Goal: Task Accomplishment & Management: Manage account settings

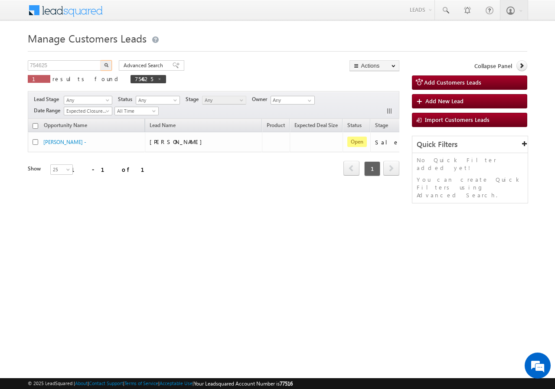
click at [71, 64] on input "754625" at bounding box center [65, 65] width 74 height 10
type input "752832"
click at [102, 67] on button "button" at bounding box center [106, 65] width 11 height 10
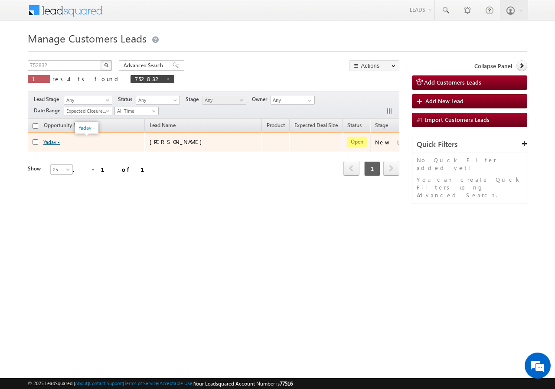
click at [53, 142] on link "Yadav -" at bounding box center [51, 142] width 16 height 7
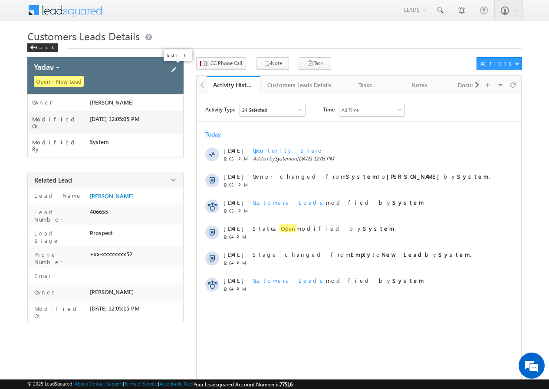
click at [174, 69] on span at bounding box center [174, 70] width 10 height 10
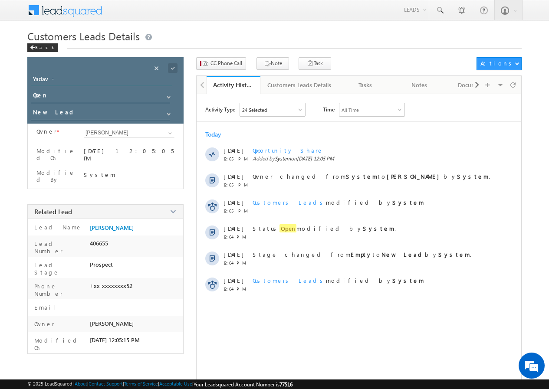
click at [73, 81] on input "Yadav -" at bounding box center [101, 80] width 141 height 12
type input "[PERSON_NAME]"
click at [174, 66] on span at bounding box center [173, 68] width 10 height 10
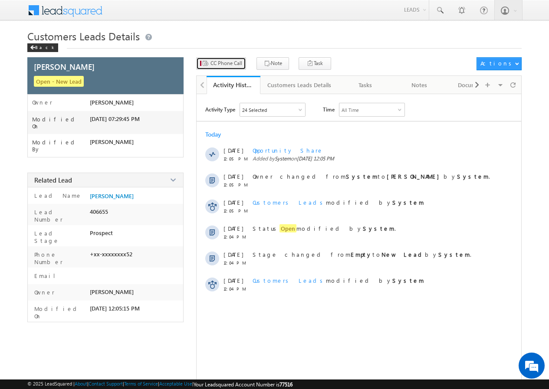
click at [223, 65] on span "CC Phone Call" at bounding box center [226, 63] width 32 height 8
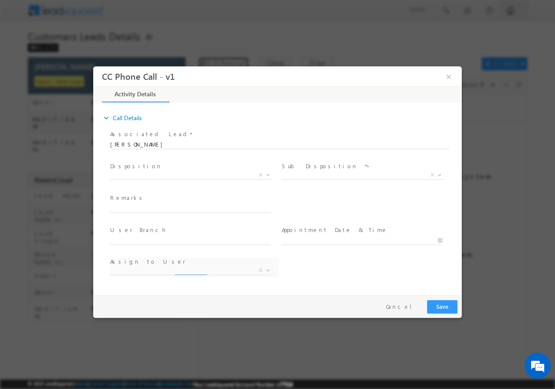
select select "[PERSON_NAME][EMAIL_ADDRESS][DOMAIN_NAME]"
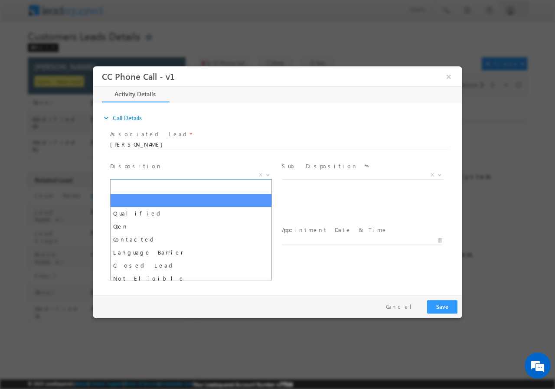
click at [142, 172] on span "X" at bounding box center [191, 174] width 162 height 9
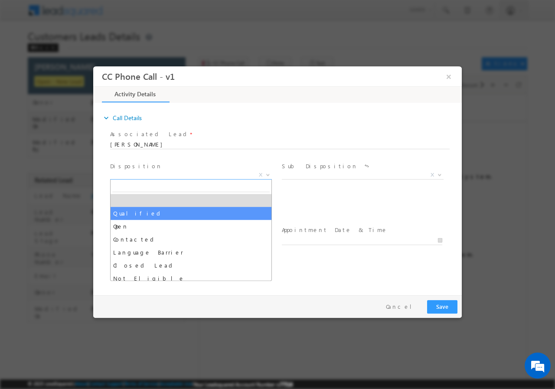
select select "Qualified"
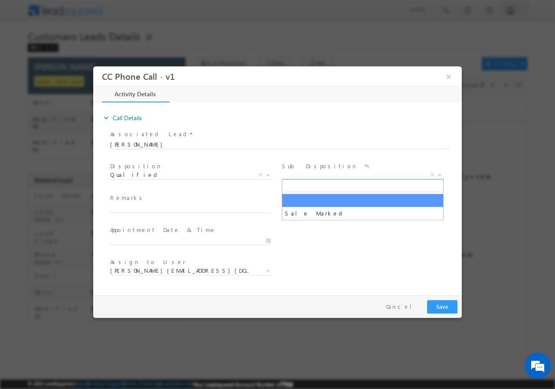
click at [302, 174] on span "X" at bounding box center [363, 174] width 162 height 9
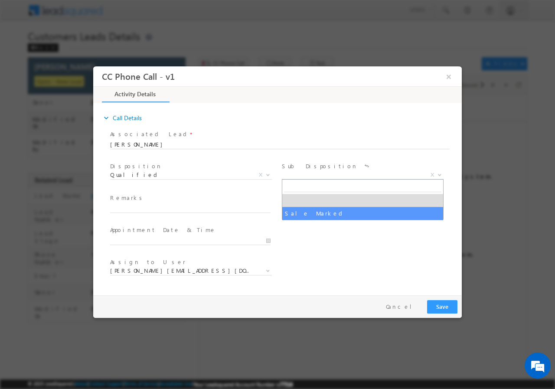
select select "Sale Marked"
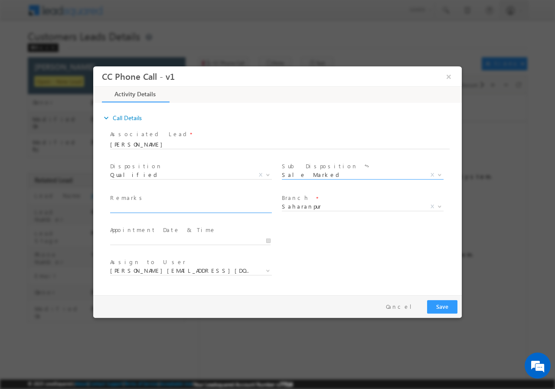
click at [157, 212] on span at bounding box center [194, 209] width 168 height 10
click at [137, 201] on span "Remarks *" at bounding box center [190, 198] width 160 height 10
click at [138, 211] on input "text" at bounding box center [190, 208] width 161 height 9
paste input "752832//VB_Interested//[PERSON_NAME]//9837508252//construction// Loan req-30L//…"
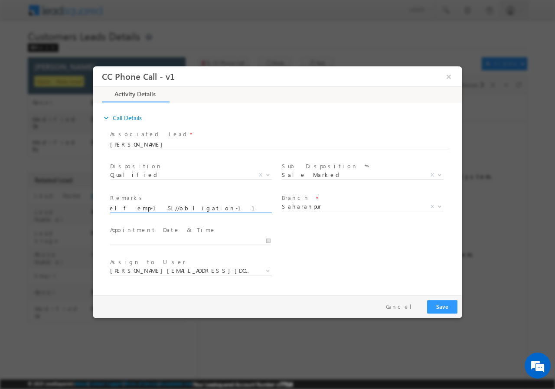
type input "752832//VB_Interested//[PERSON_NAME]//9837508252//construction// Loan req-30L//…"
click at [131, 237] on input "[DATE] 7:29 PM" at bounding box center [190, 240] width 161 height 9
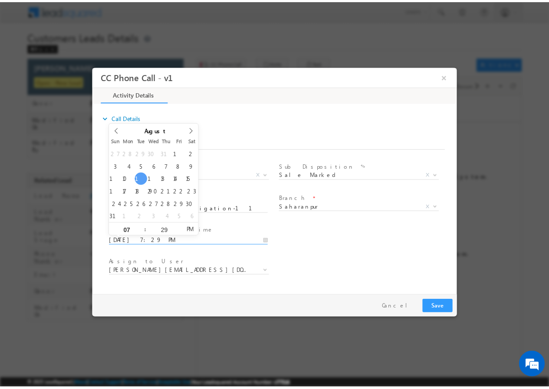
scroll to position [0, 0]
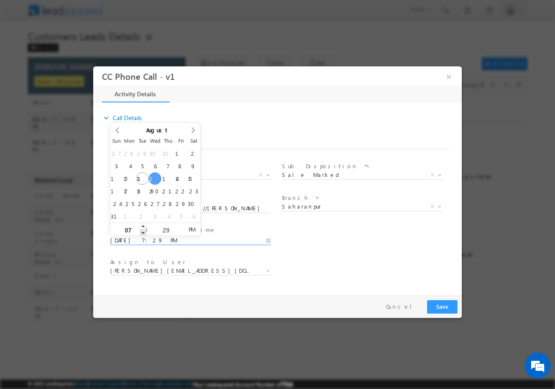
type input "[DATE] 6:29 PM"
type input "06"
click at [141, 231] on span at bounding box center [143, 232] width 6 height 7
type input "[DATE] 5:29 PM"
type input "05"
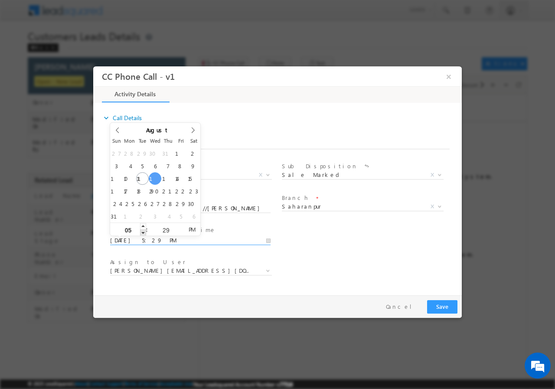
click at [143, 233] on span at bounding box center [143, 232] width 6 height 7
type input "[DATE] 4:29 PM"
type input "04"
click at [143, 233] on span at bounding box center [143, 232] width 6 height 7
type input "[DATE] 3:29 PM"
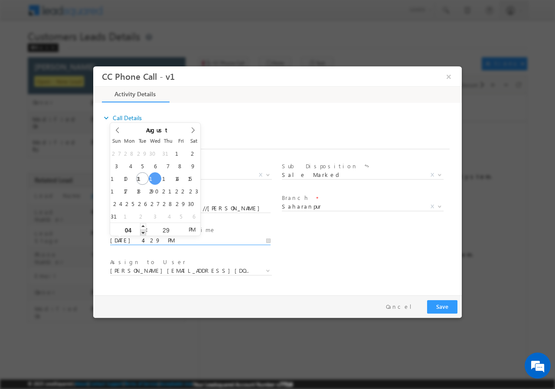
type input "03"
click at [143, 233] on span at bounding box center [143, 232] width 6 height 7
type input "[DATE] 2:29 PM"
type input "02"
click at [143, 233] on span at bounding box center [143, 232] width 6 height 7
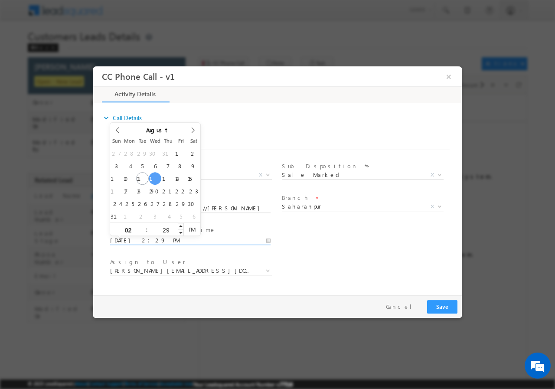
click at [164, 228] on input "29" at bounding box center [166, 230] width 36 height 6
type input "00"
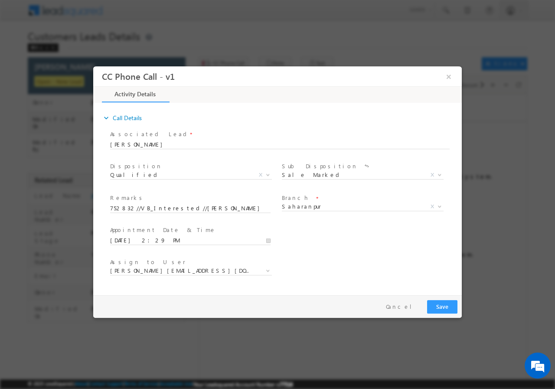
type input "[DATE] 2:00 PM"
click at [344, 248] on div "User Branch * Appointment Date & Time * [DATE] 2:00 PM" at bounding box center [285, 239] width 354 height 32
click at [136, 268] on span "[PERSON_NAME][EMAIL_ADDRESS][DOMAIN_NAME]" at bounding box center [180, 270] width 141 height 8
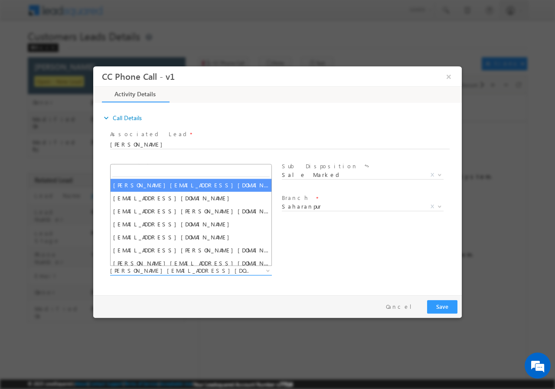
type input "[EMAIL_ADDRESS][DOMAIN_NAME]"
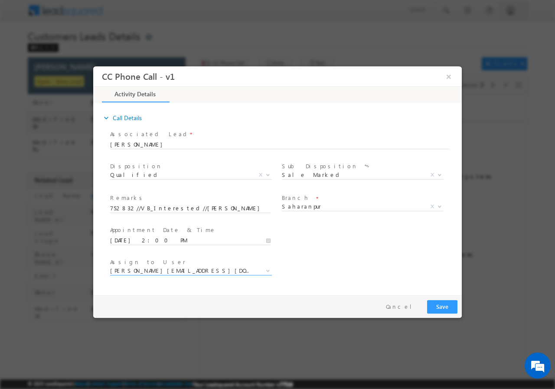
click at [344, 244] on div "User Branch * Appointment Date & Time * [DATE] 2:00 PM" at bounding box center [285, 239] width 354 height 32
click at [440, 305] on button "Save" at bounding box center [442, 306] width 30 height 13
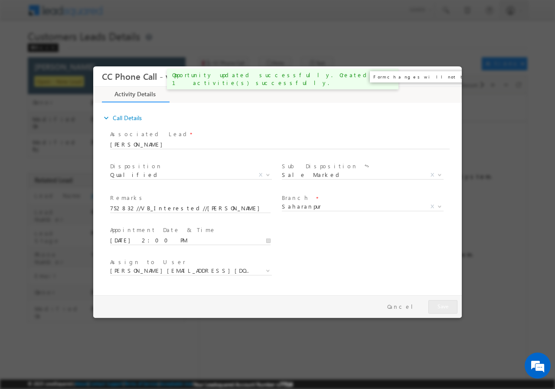
click at [450, 75] on button "×" at bounding box center [449, 76] width 15 height 16
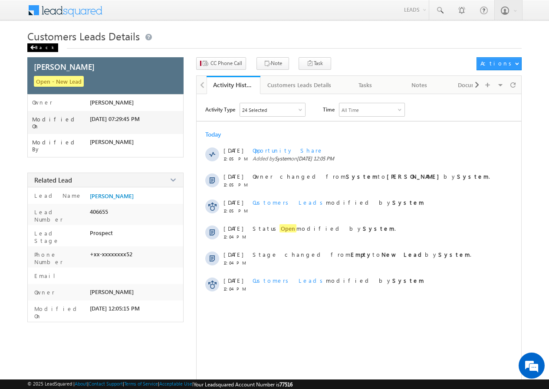
click at [35, 46] on span at bounding box center [32, 48] width 5 height 4
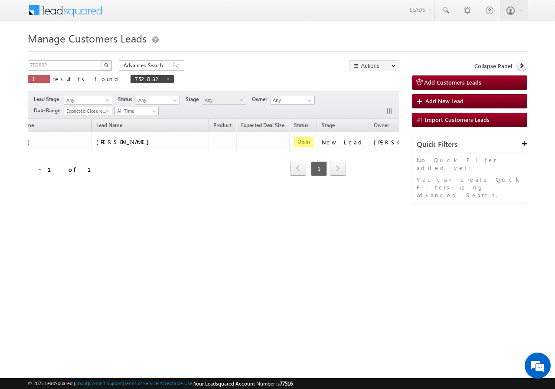
scroll to position [0, 82]
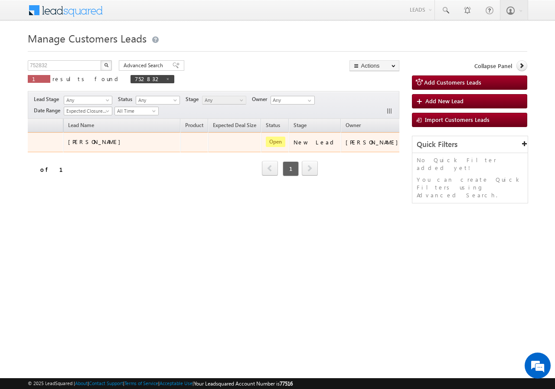
click at [357, 151] on td "[PERSON_NAME]" at bounding box center [374, 142] width 66 height 20
click at [414, 142] on button "button" at bounding box center [418, 142] width 9 height 9
click at [379, 153] on link "Edit" at bounding box center [400, 153] width 43 height 10
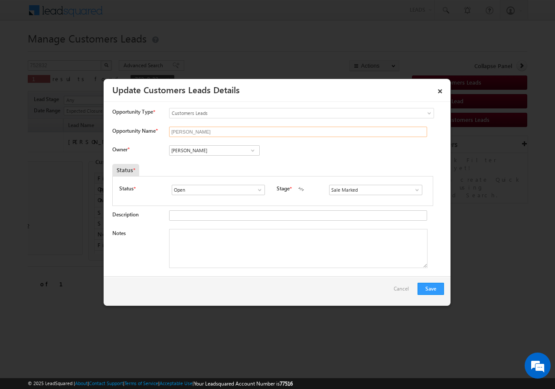
click at [195, 132] on input "[PERSON_NAME]" at bounding box center [298, 132] width 258 height 10
click at [196, 154] on input "Adnan Hasan" at bounding box center [214, 150] width 91 height 10
paste input "ankur.kumar1@sgrlimited.i"
click at [190, 164] on link "Ankur Kumar ankur.kumar1@sgrlimited.in" at bounding box center [214, 164] width 91 height 16
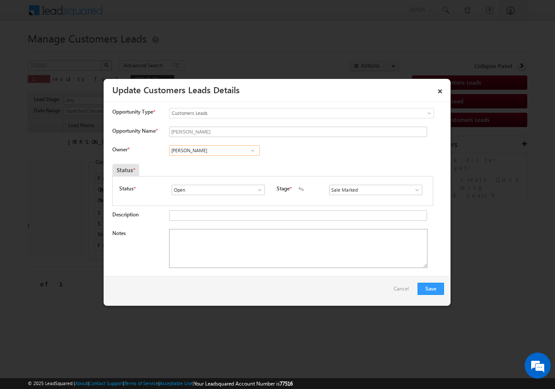
type input "Ankur Kumar"
click at [210, 249] on textarea "Notes" at bounding box center [298, 248] width 259 height 39
paste textarea "752832//VB_Interested//[PERSON_NAME]//9837508252//construction// Loan req-30L//…"
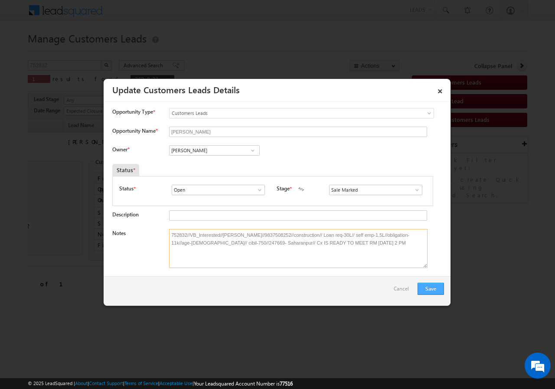
type textarea "752832//VB_Interested//[PERSON_NAME]//9837508252//construction// Loan req-30L//…"
click at [434, 290] on button "Save" at bounding box center [431, 289] width 26 height 12
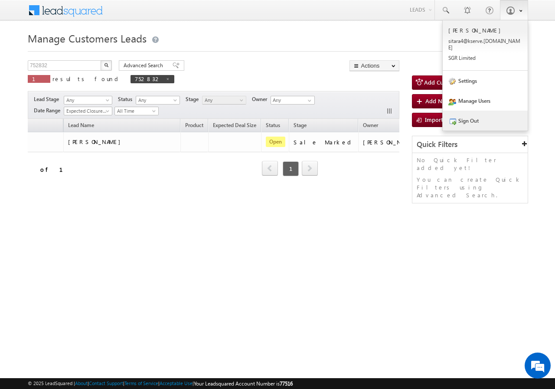
click at [480, 111] on link "Sign Out" at bounding box center [485, 121] width 85 height 20
